Goal: Transaction & Acquisition: Purchase product/service

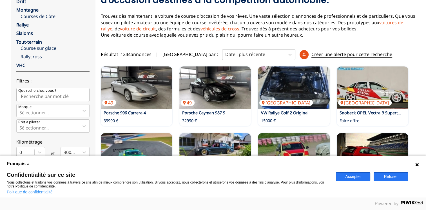
scroll to position [84, 0]
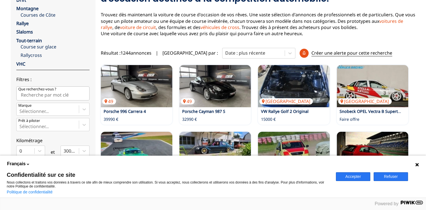
click at [391, 175] on button "Refuser" at bounding box center [391, 176] width 34 height 9
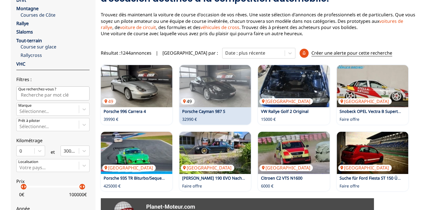
click at [232, 92] on img at bounding box center [215, 86] width 72 height 42
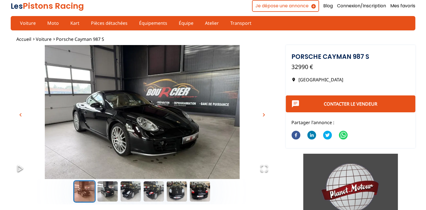
click at [262, 115] on span "chevron_right" at bounding box center [264, 115] width 7 height 7
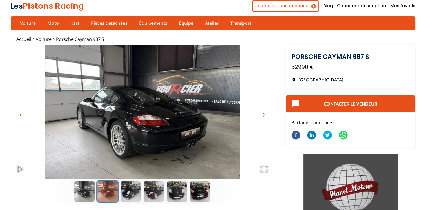
click at [262, 115] on span "chevron_right" at bounding box center [264, 115] width 7 height 7
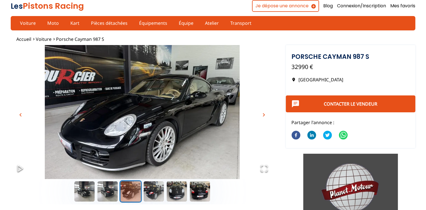
click at [262, 115] on span "chevron_right" at bounding box center [264, 115] width 7 height 7
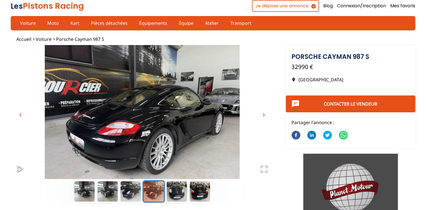
click at [262, 115] on span "chevron_right" at bounding box center [264, 115] width 7 height 7
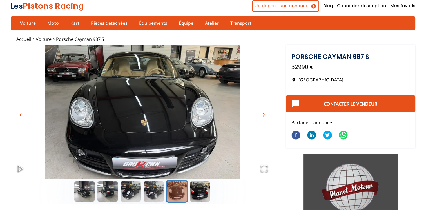
click at [262, 115] on span "chevron_right" at bounding box center [264, 115] width 7 height 7
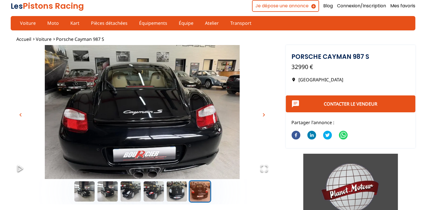
click at [262, 115] on span "chevron_right" at bounding box center [264, 115] width 7 height 7
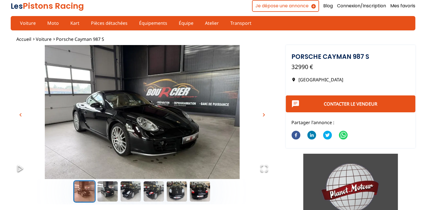
click at [262, 115] on span "chevron_right" at bounding box center [264, 115] width 7 height 7
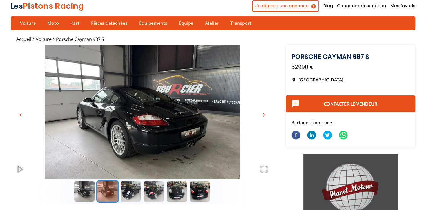
click at [262, 115] on span "chevron_right" at bounding box center [264, 115] width 7 height 7
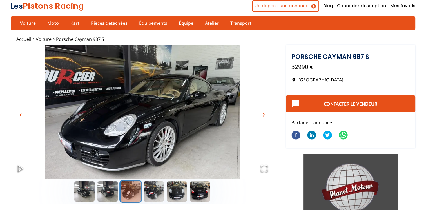
click at [262, 115] on span "chevron_right" at bounding box center [264, 115] width 7 height 7
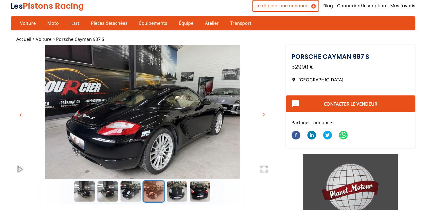
click at [262, 115] on span "chevron_right" at bounding box center [264, 115] width 7 height 7
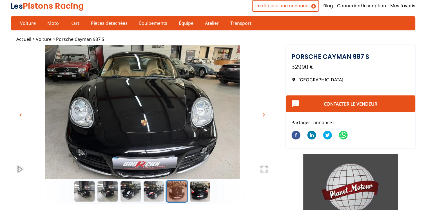
click at [262, 115] on span "chevron_right" at bounding box center [264, 115] width 7 height 7
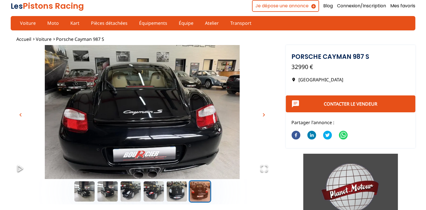
click at [262, 115] on span "chevron_right" at bounding box center [264, 115] width 7 height 7
